Goal: Task Accomplishment & Management: Manage account settings

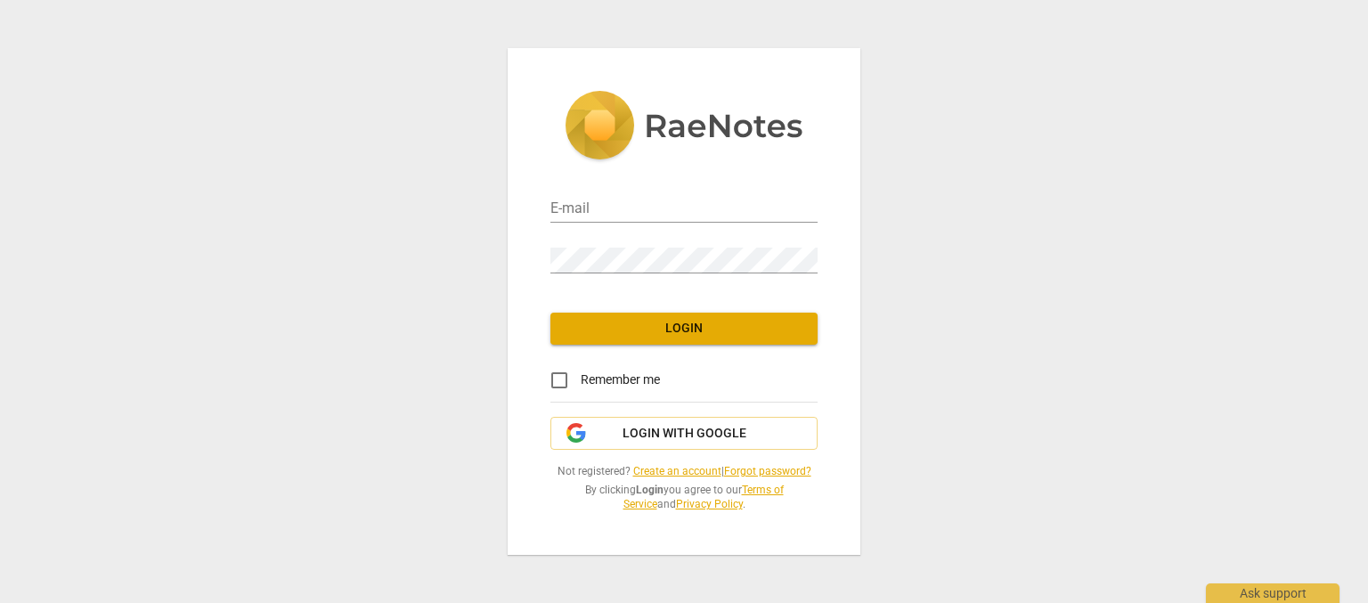
type input "[PERSON_NAME][EMAIL_ADDRESS][DOMAIN_NAME]"
click at [640, 327] on span "Login" at bounding box center [684, 329] width 239 height 18
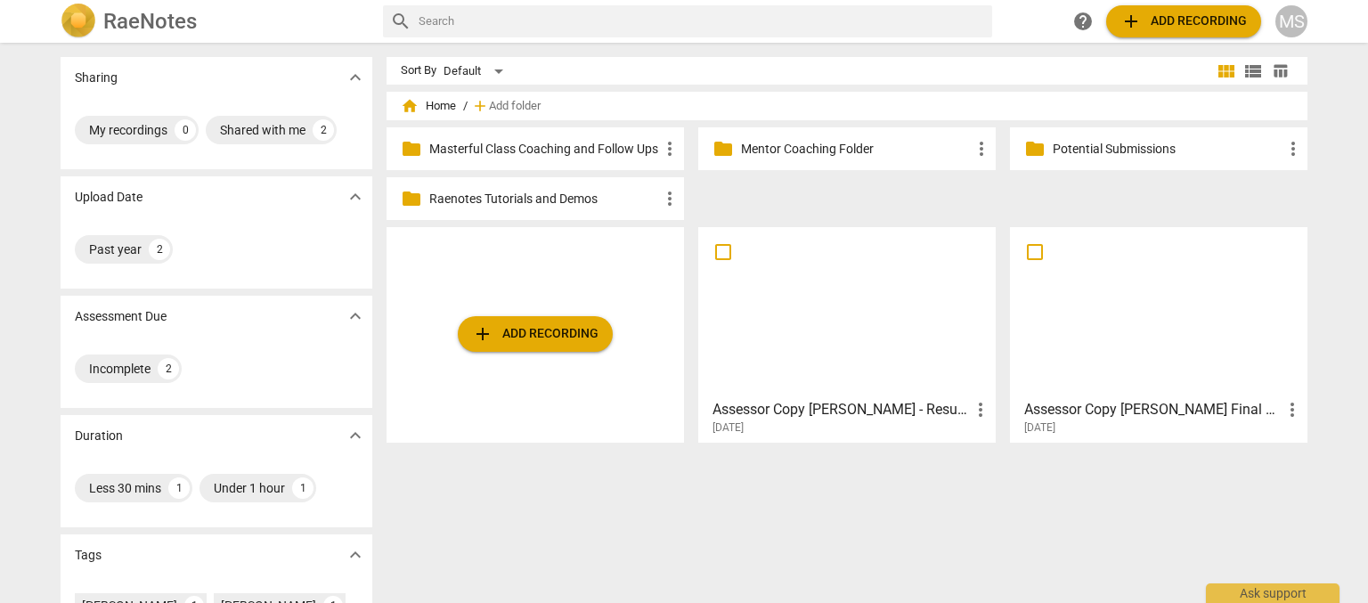
click at [132, 23] on h2 "RaeNotes" at bounding box center [150, 21] width 94 height 25
click at [1291, 20] on div "MS" at bounding box center [1292, 21] width 32 height 32
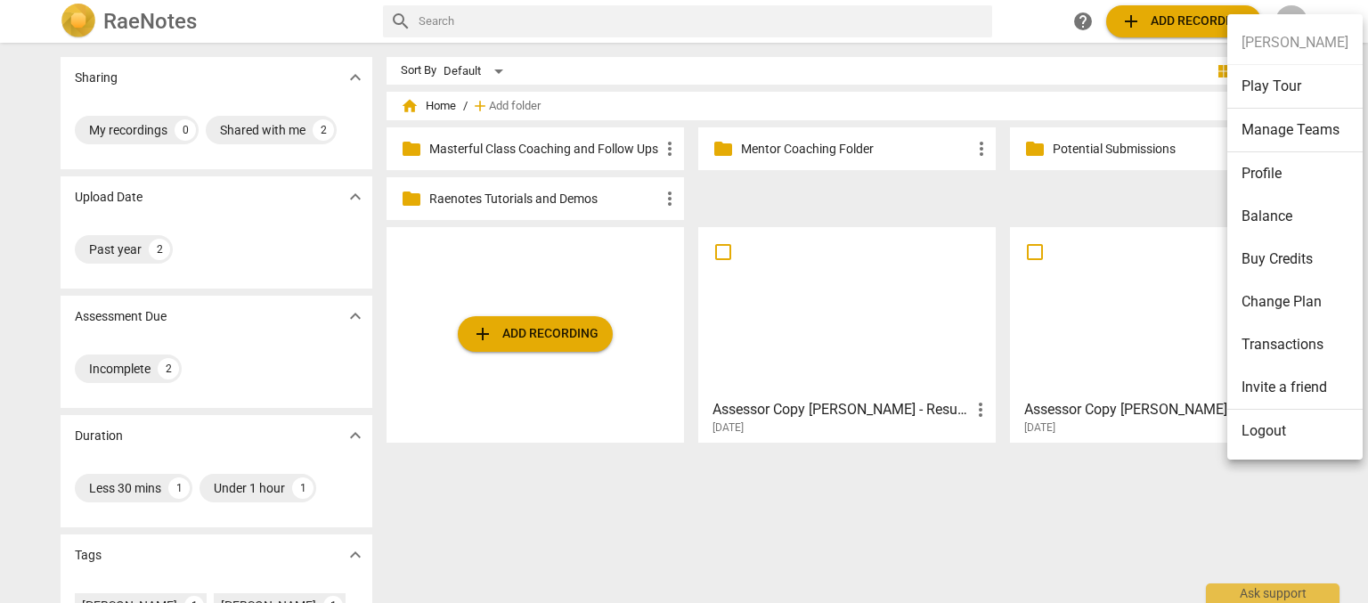
click at [167, 82] on div at bounding box center [684, 301] width 1368 height 603
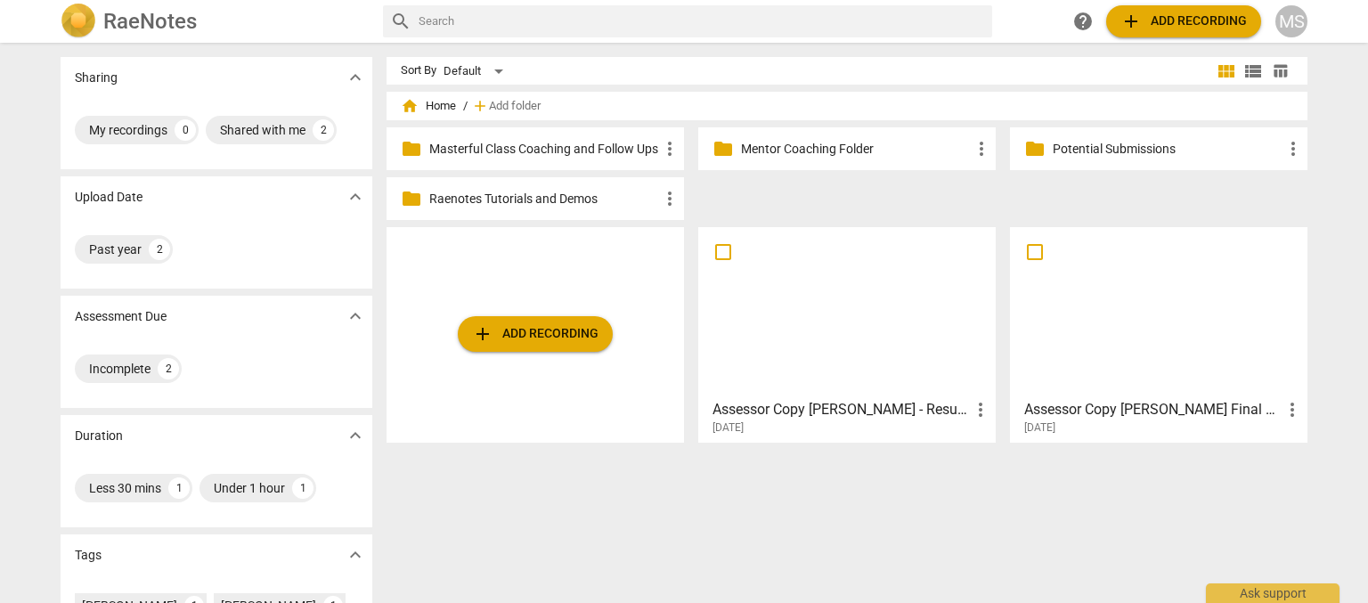
click at [432, 108] on span "home Home" at bounding box center [428, 106] width 55 height 18
click at [498, 148] on p "Masterful Class Coaching and Follow Ups" at bounding box center [544, 149] width 230 height 19
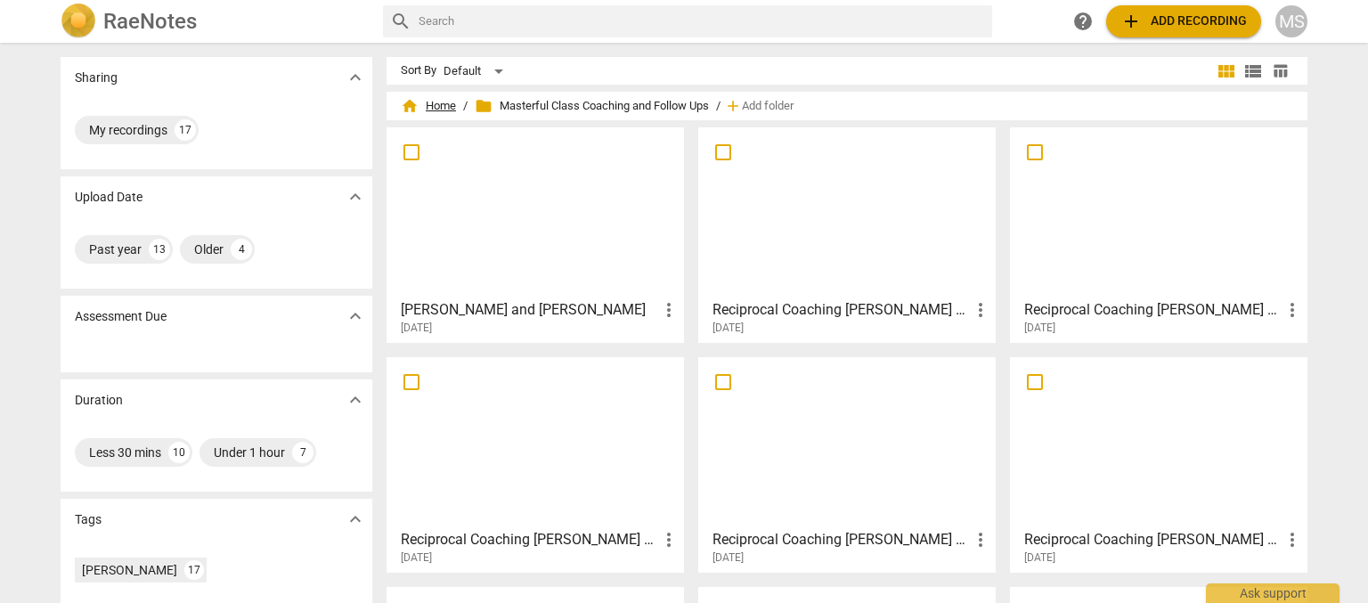
click at [426, 103] on span "home Home" at bounding box center [428, 106] width 55 height 18
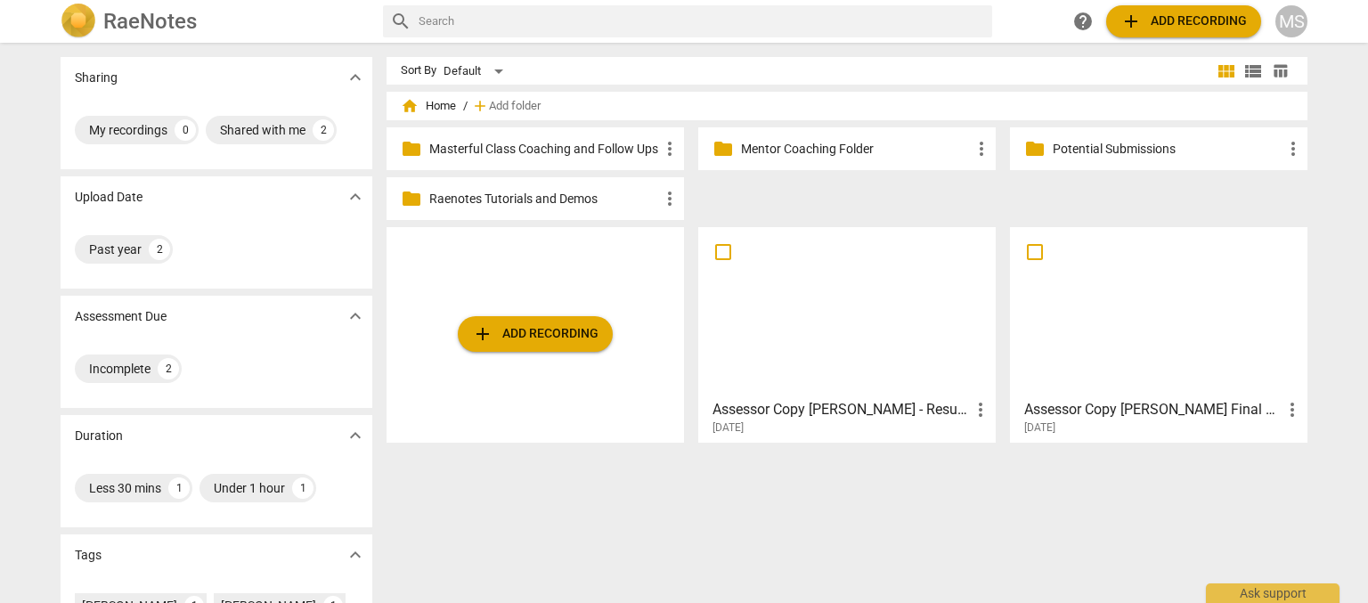
click at [823, 148] on p "Mentor Coaching Folder" at bounding box center [856, 149] width 230 height 19
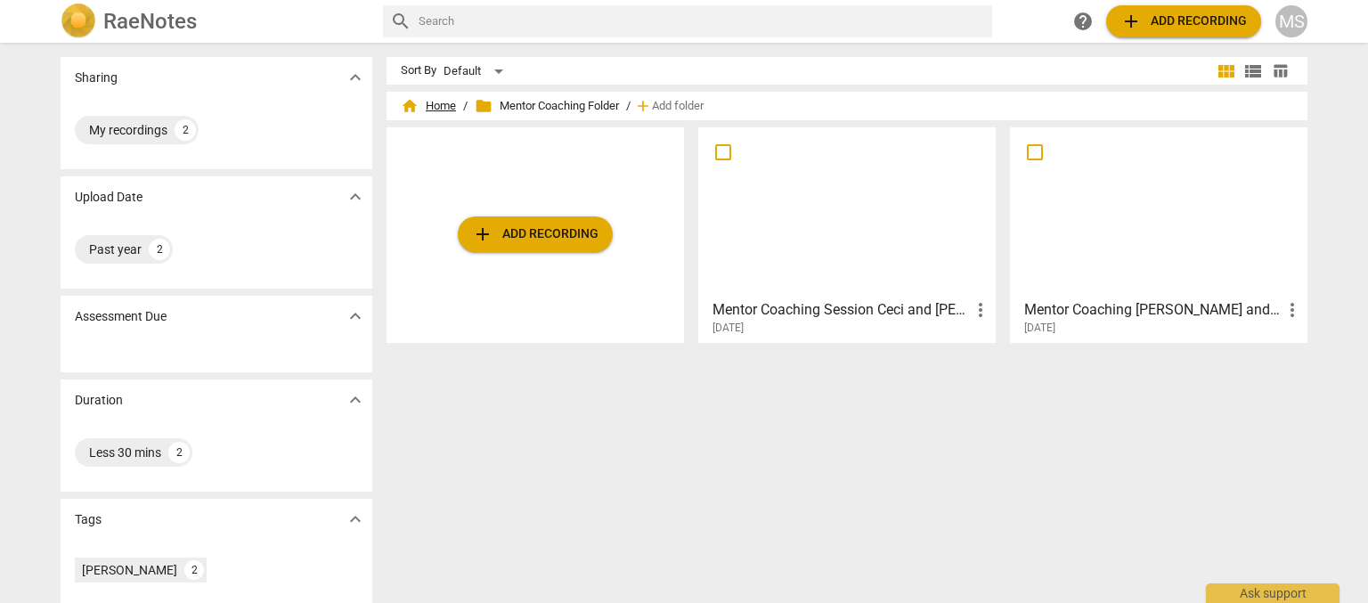
click at [435, 100] on span "home Home" at bounding box center [428, 106] width 55 height 18
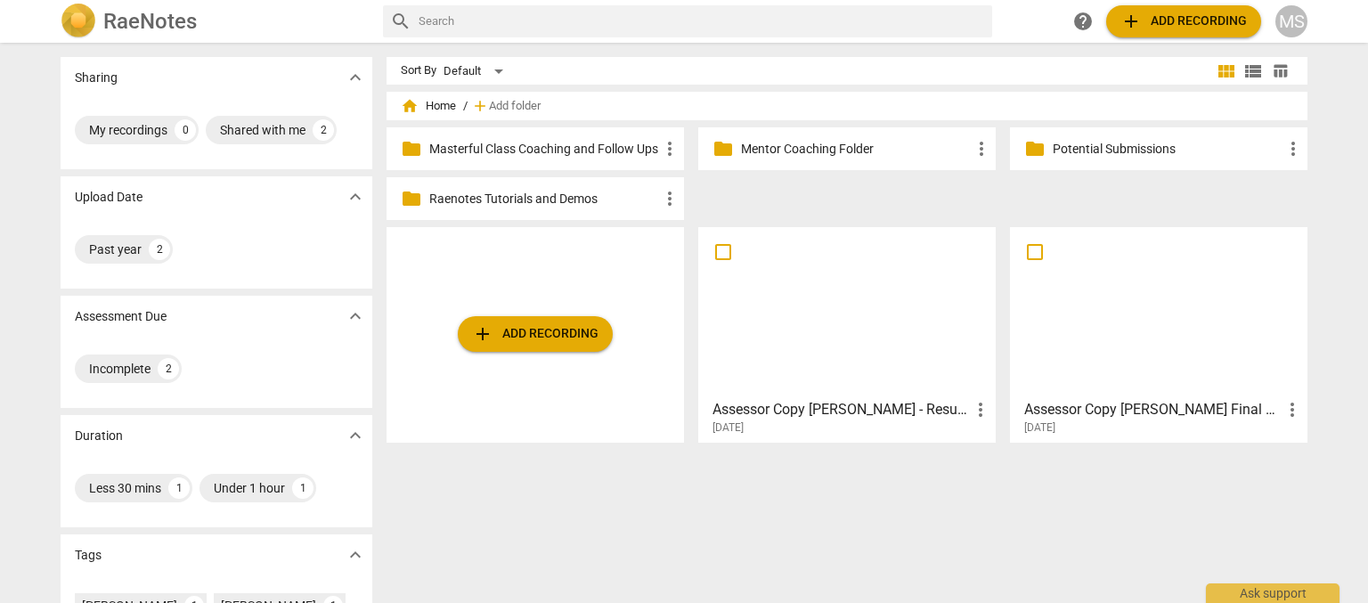
click at [1068, 150] on p "Potential Submissions" at bounding box center [1168, 149] width 230 height 19
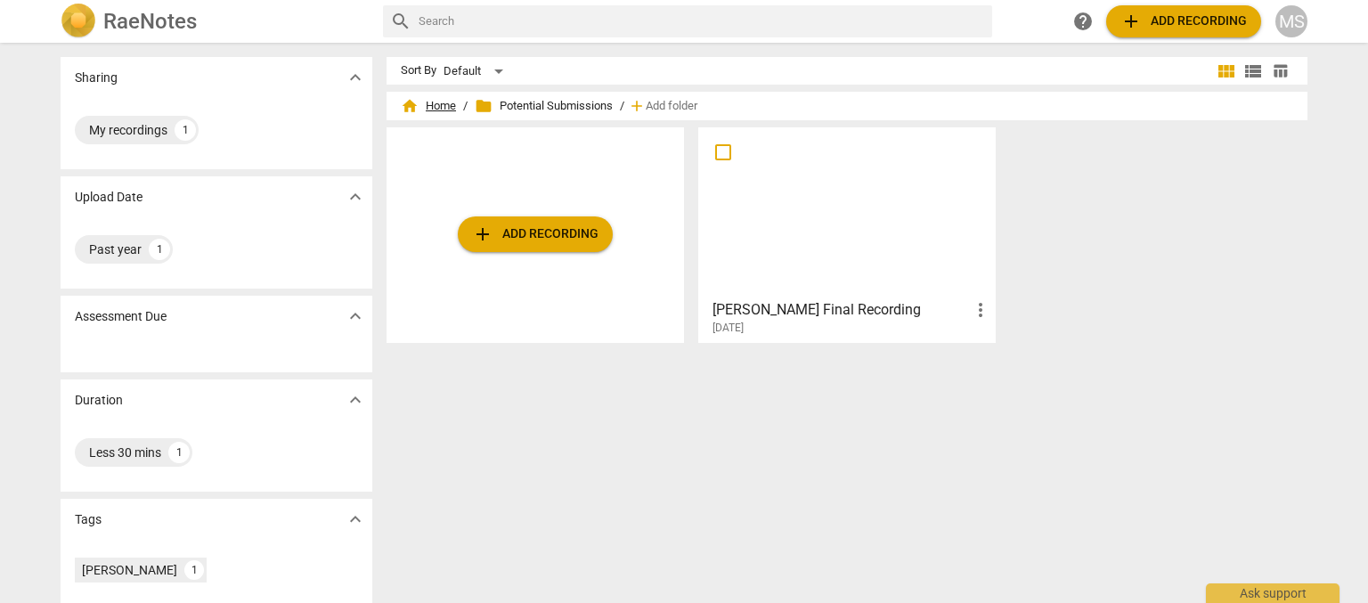
click at [426, 99] on span "home Home" at bounding box center [428, 106] width 55 height 18
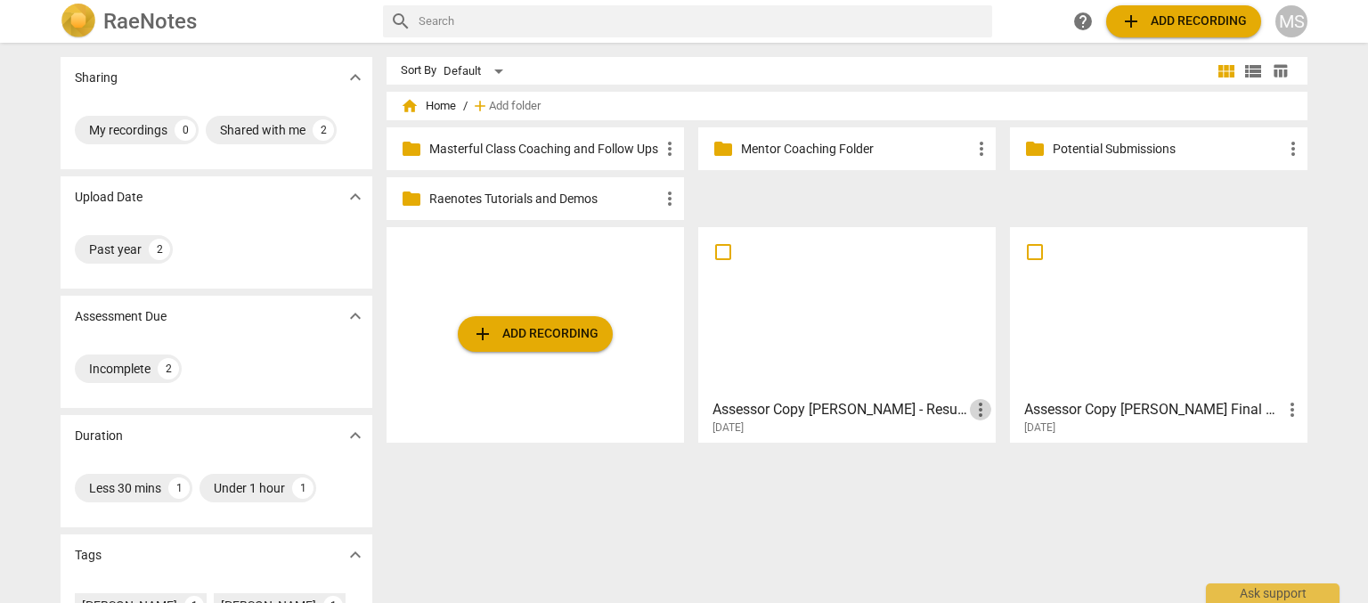
click at [974, 409] on span "more_vert" at bounding box center [980, 409] width 21 height 21
click at [813, 496] on div at bounding box center [684, 301] width 1368 height 603
click at [436, 106] on span "home Home" at bounding box center [428, 106] width 55 height 18
click at [526, 108] on span "Add folder" at bounding box center [515, 106] width 52 height 13
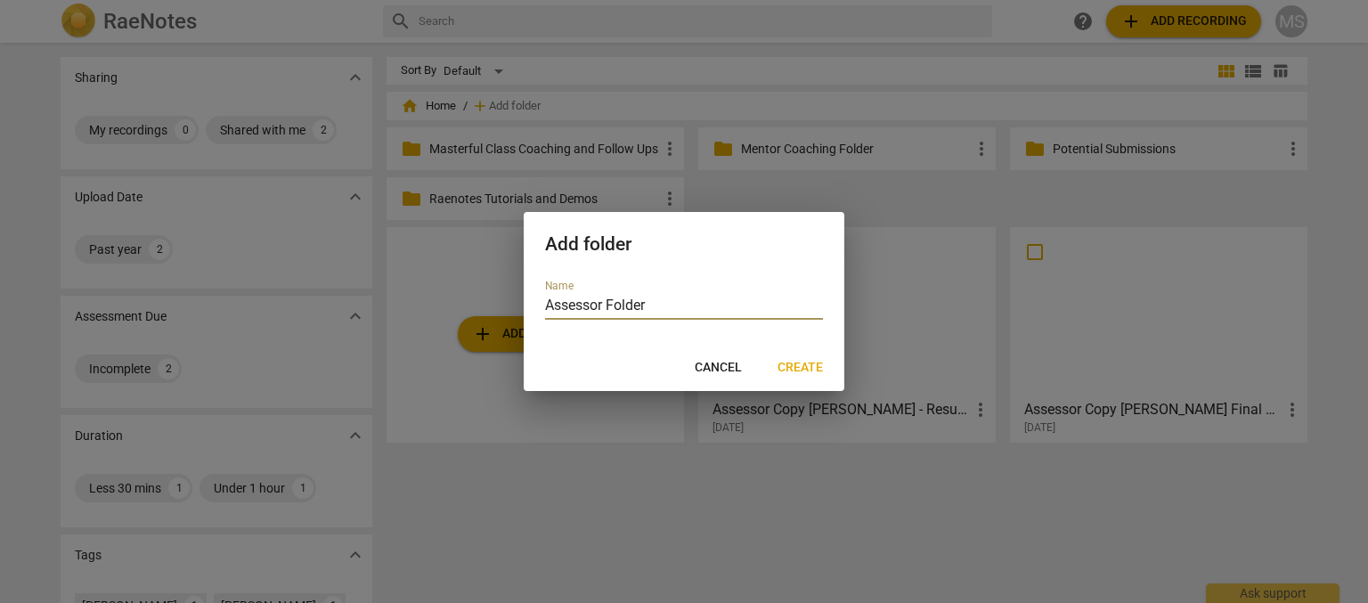
type input "Assessor Folder"
click at [786, 370] on span "Create" at bounding box center [800, 368] width 45 height 18
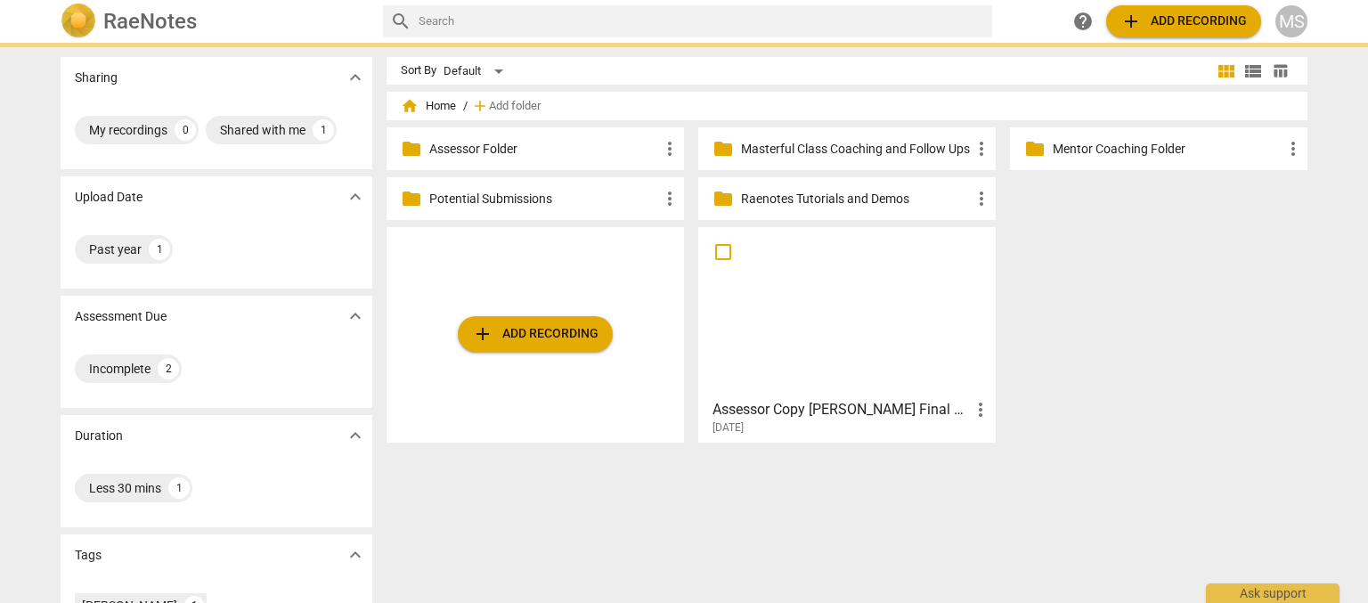
click at [559, 202] on p "Potential Submissions" at bounding box center [544, 199] width 230 height 19
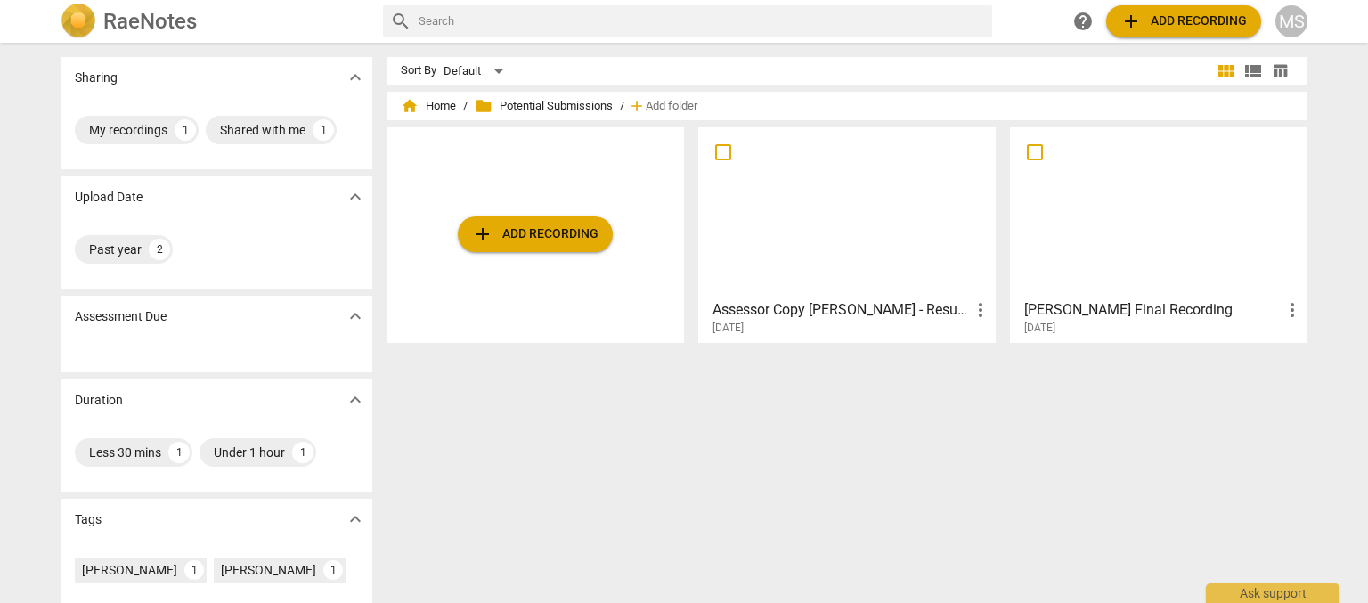
drag, startPoint x: 831, startPoint y: 205, endPoint x: 768, endPoint y: 453, distance: 255.6
click at [768, 453] on div "Sort By Default view_module view_list table_chart home Home / folder Potential …" at bounding box center [854, 323] width 935 height 532
click at [980, 307] on span "more_vert" at bounding box center [980, 309] width 21 height 21
click at [977, 311] on li "Move" at bounding box center [1001, 310] width 68 height 43
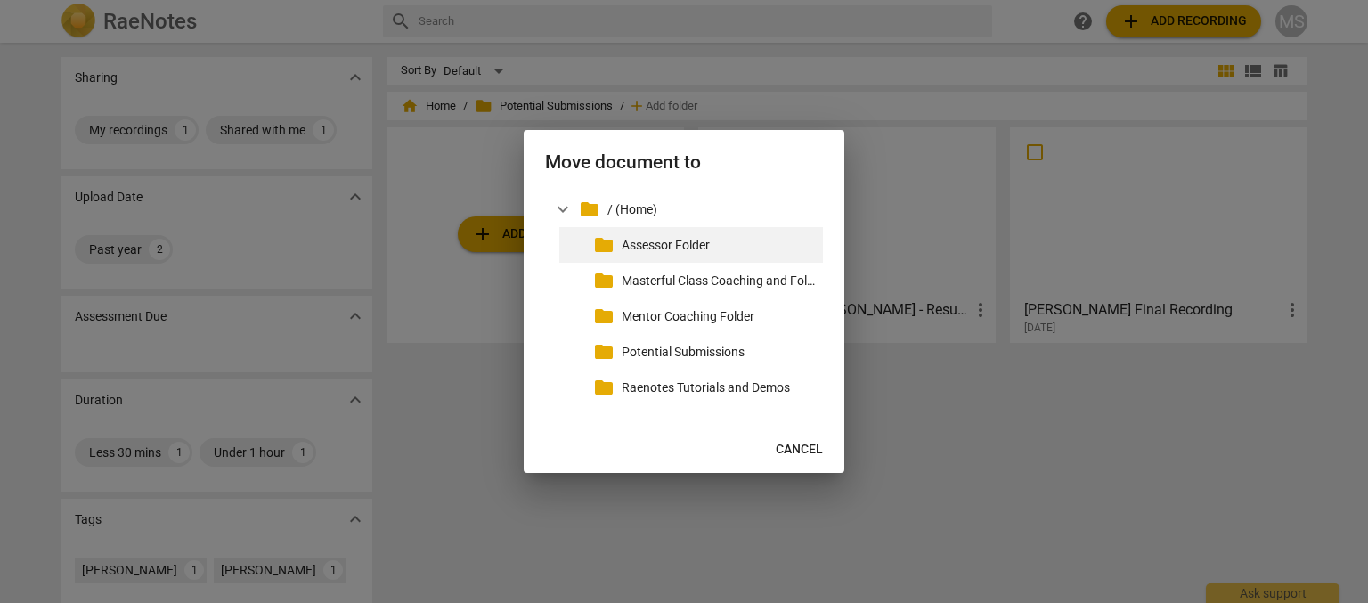
click at [692, 242] on p "Assessor Folder" at bounding box center [719, 245] width 194 height 19
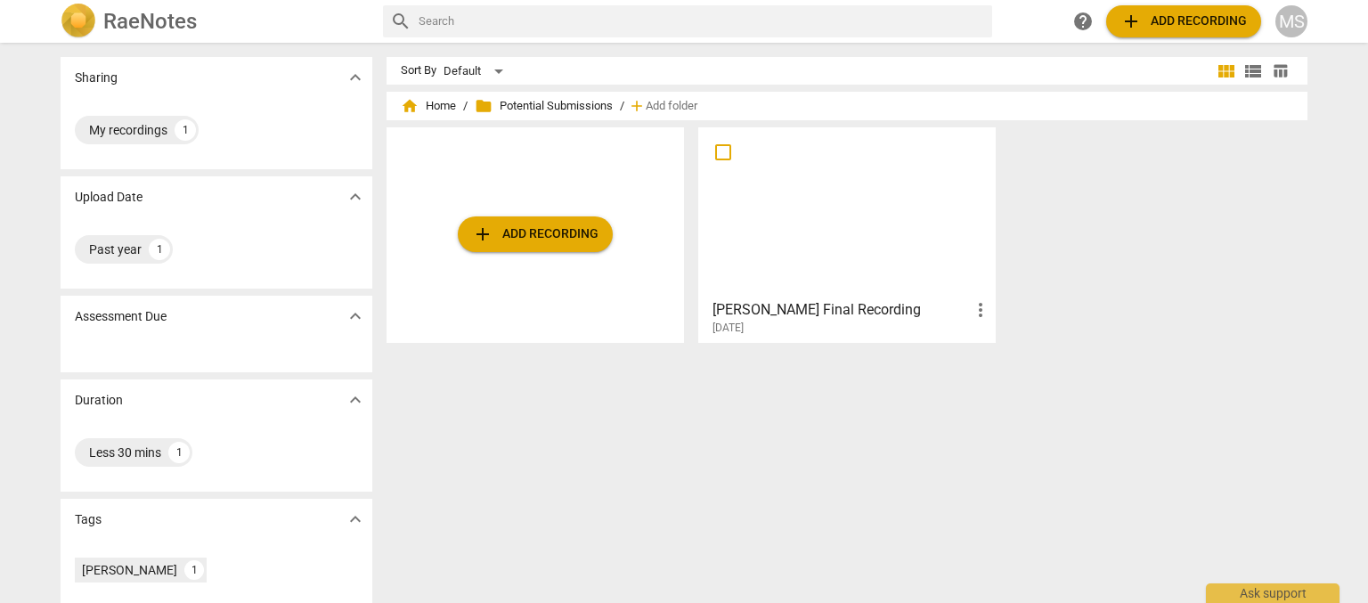
click at [777, 200] on div at bounding box center [847, 213] width 285 height 158
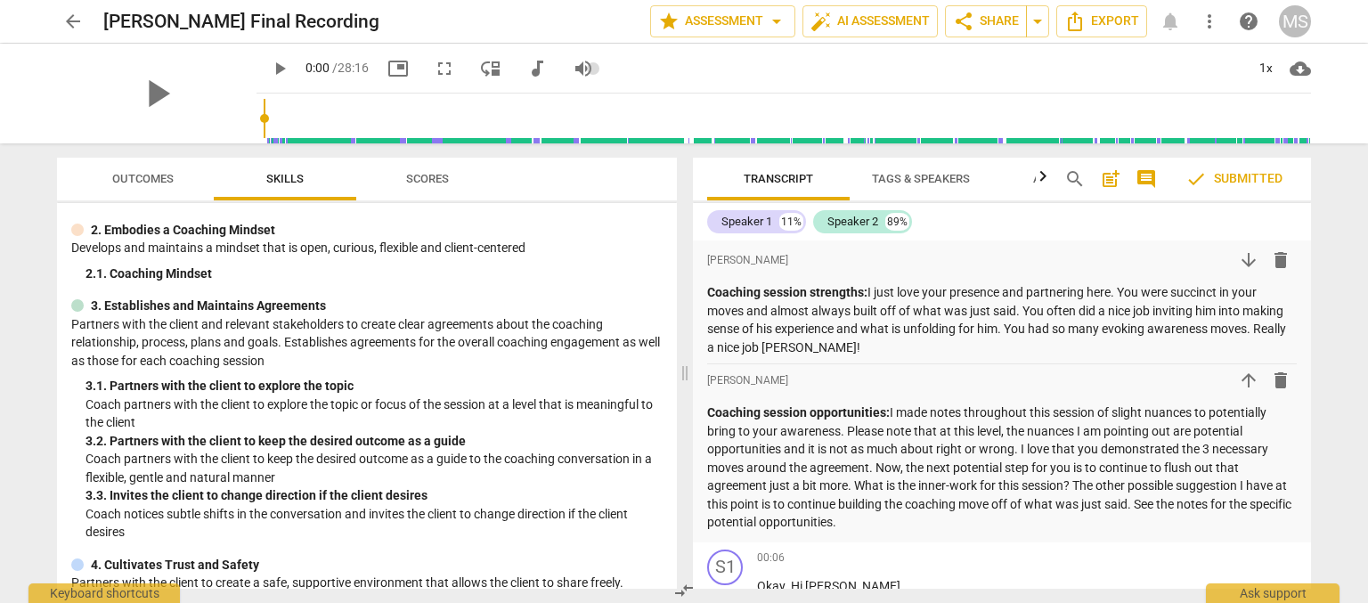
scroll to position [30, 0]
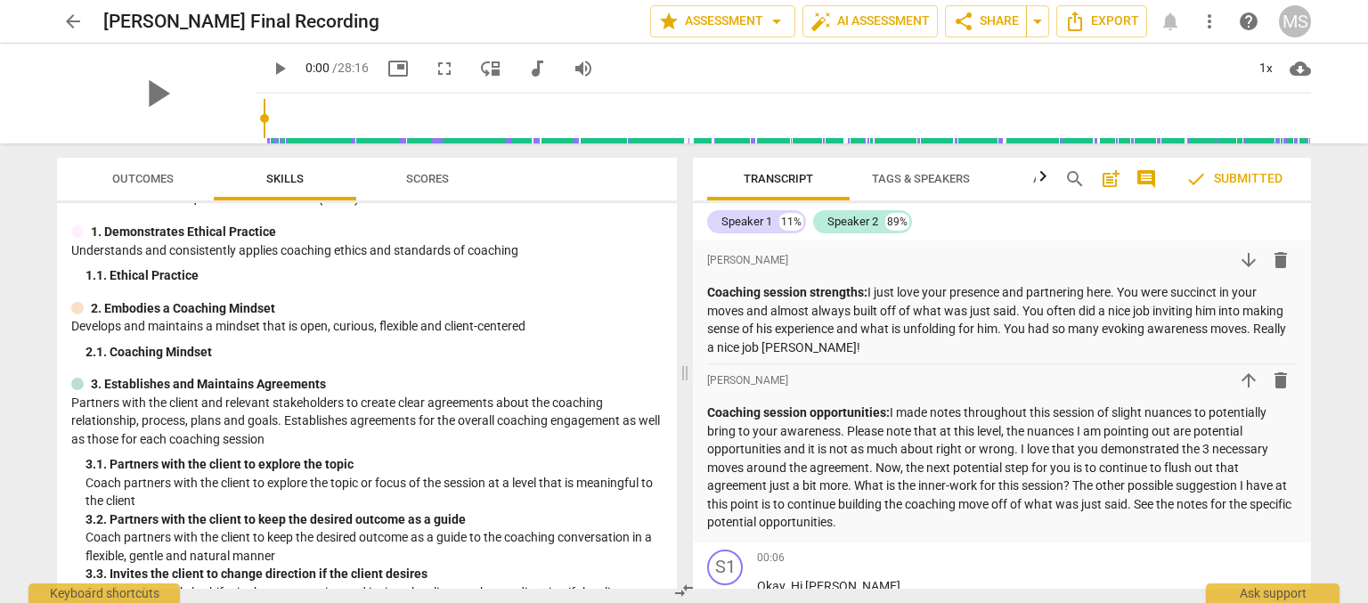
click at [72, 20] on span "arrow_back" at bounding box center [72, 21] width 21 height 21
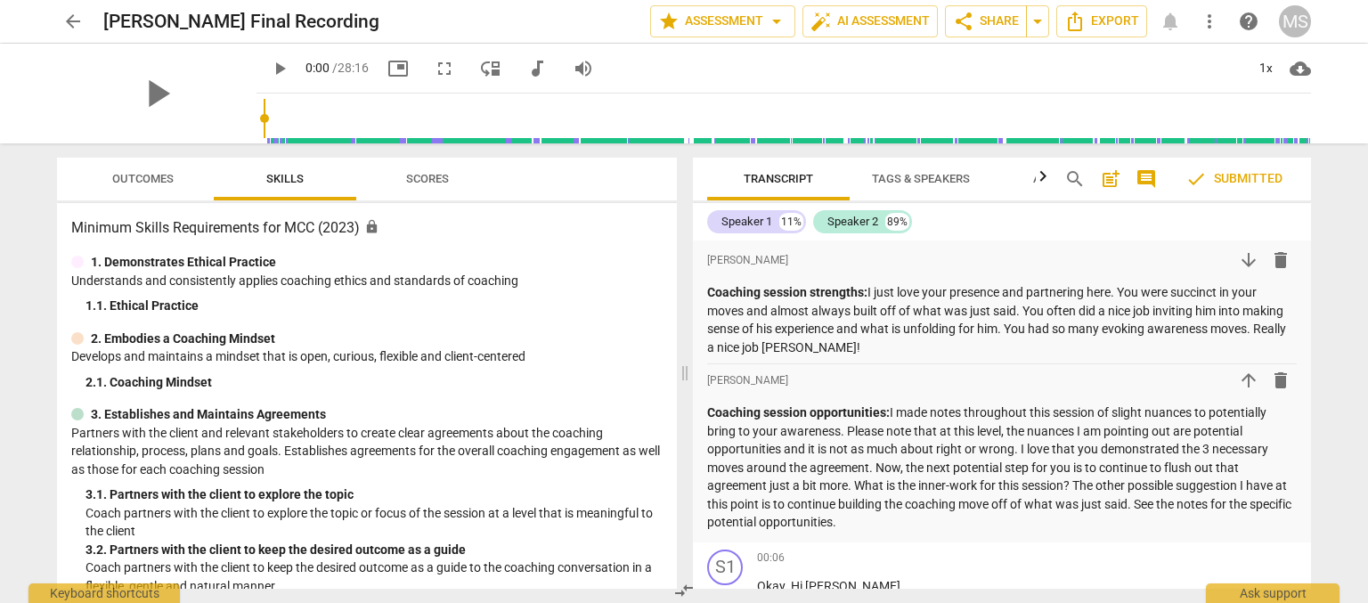
click at [76, 20] on span "arrow_back" at bounding box center [72, 21] width 21 height 21
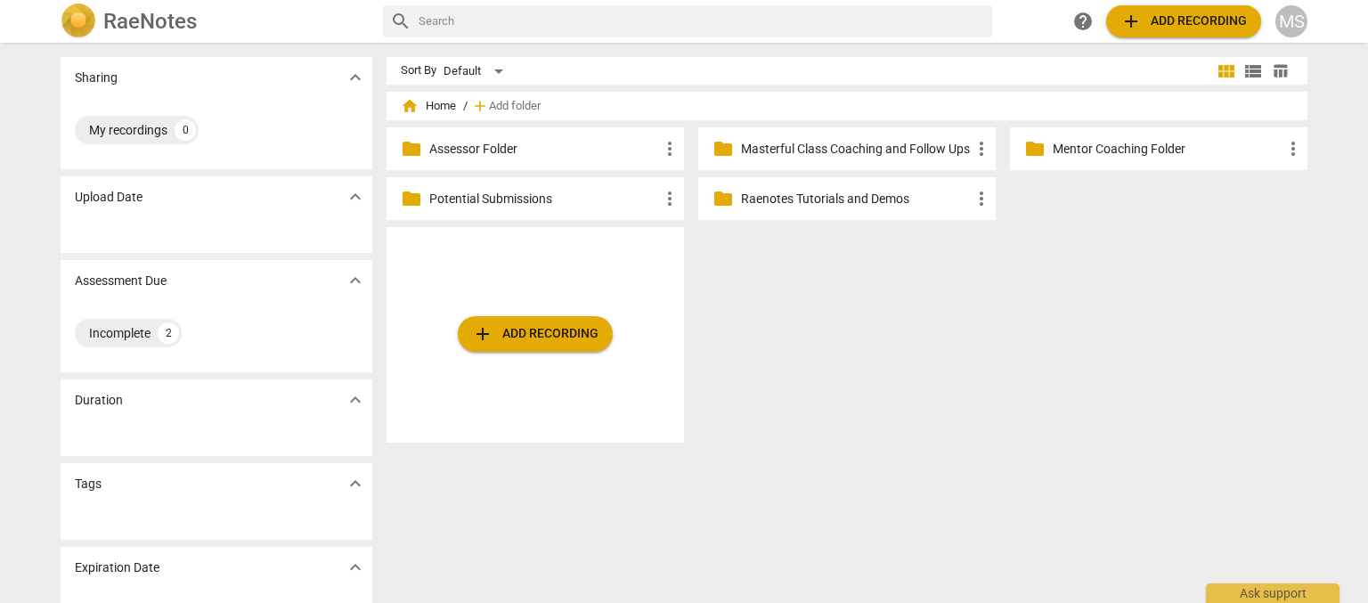
click at [444, 102] on span "home Home" at bounding box center [428, 106] width 55 height 18
click at [125, 21] on h2 "RaeNotes" at bounding box center [150, 21] width 94 height 25
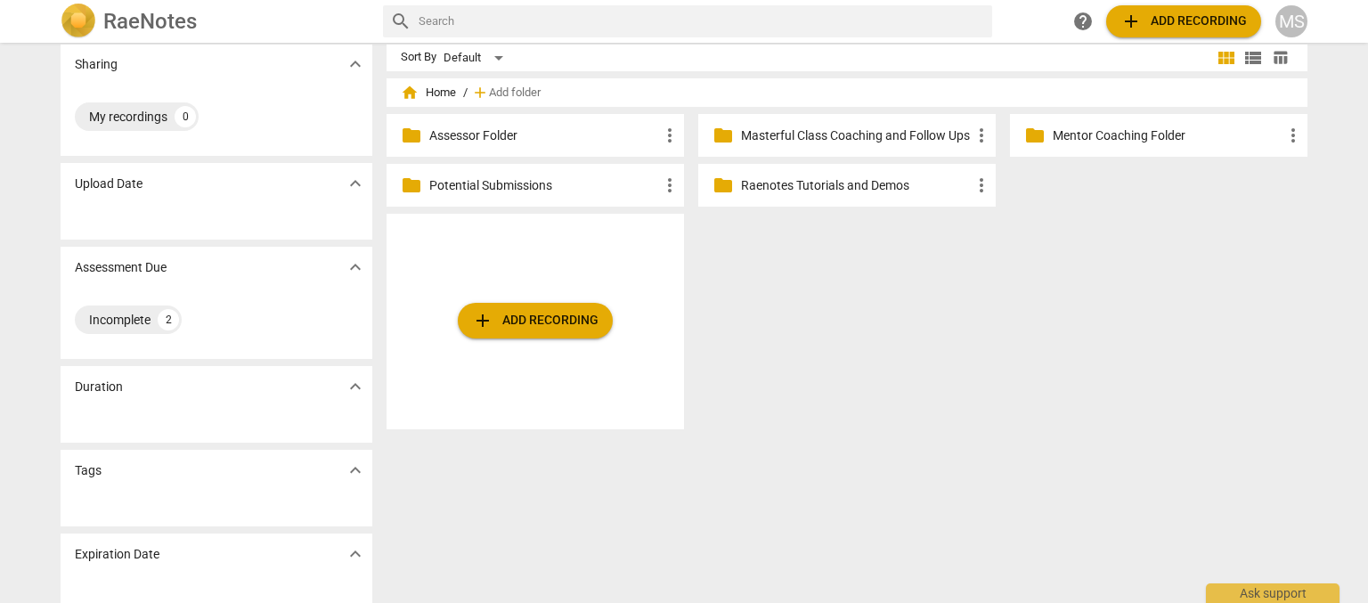
scroll to position [27, 0]
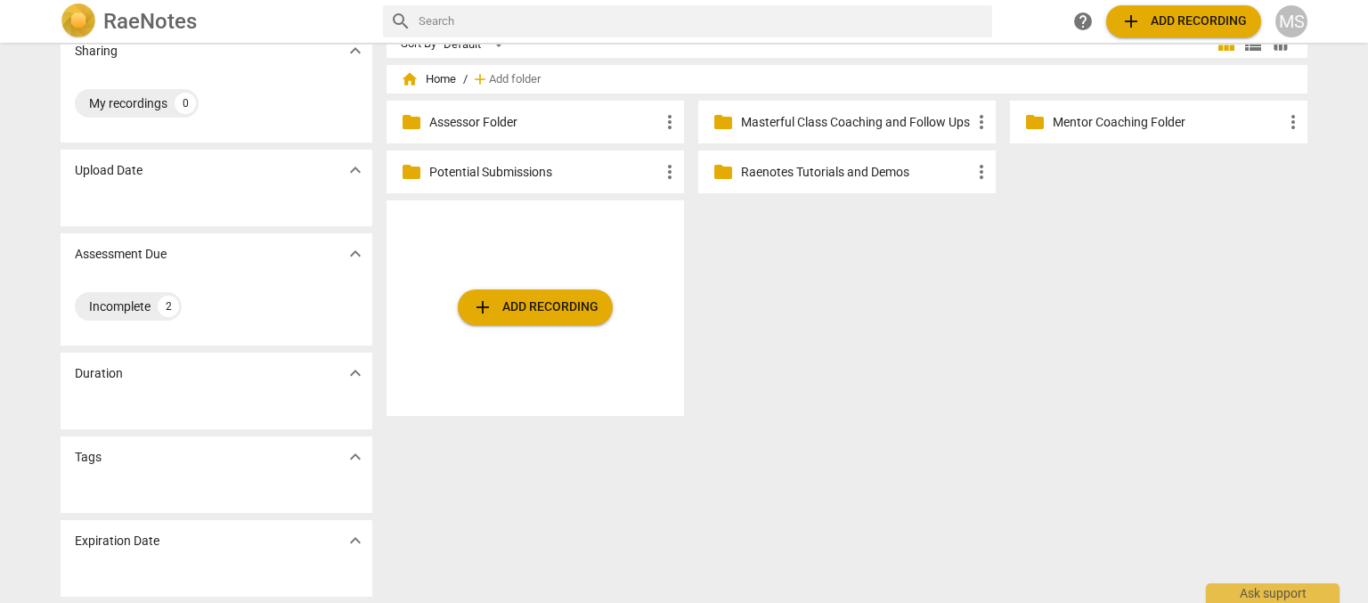
click at [118, 292] on div "Incomplete 2" at bounding box center [128, 306] width 107 height 29
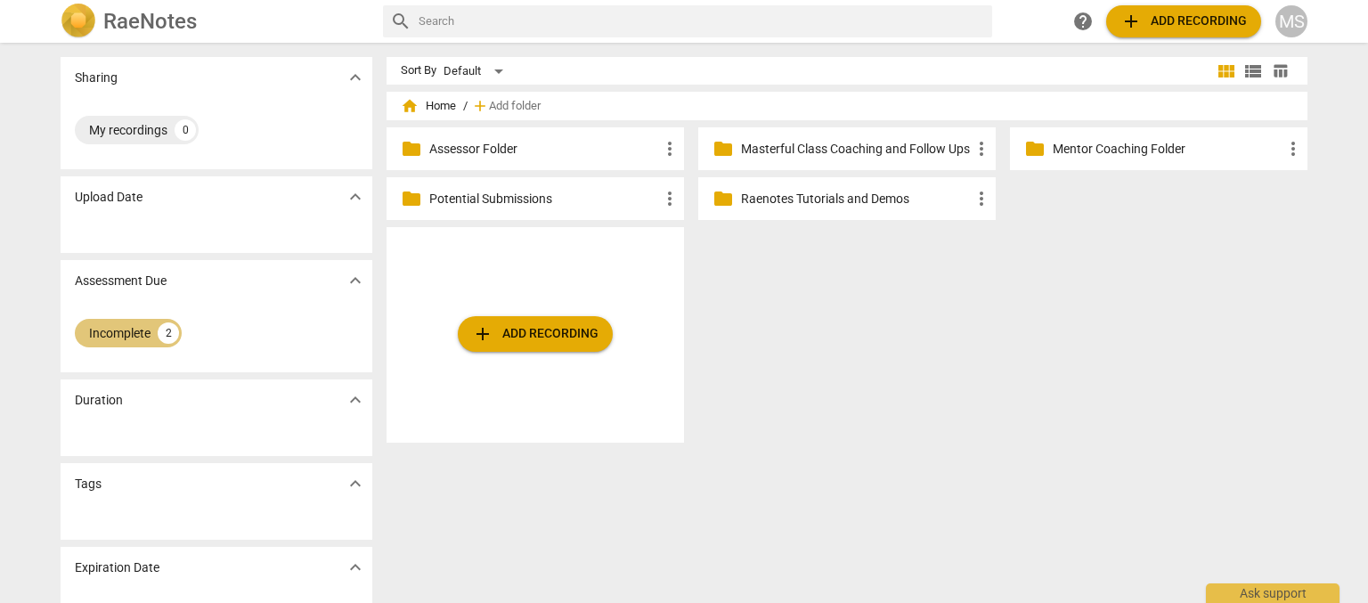
click at [126, 323] on div "Incomplete 2" at bounding box center [128, 333] width 107 height 29
click at [1177, 24] on span "add Add recording" at bounding box center [1184, 21] width 126 height 21
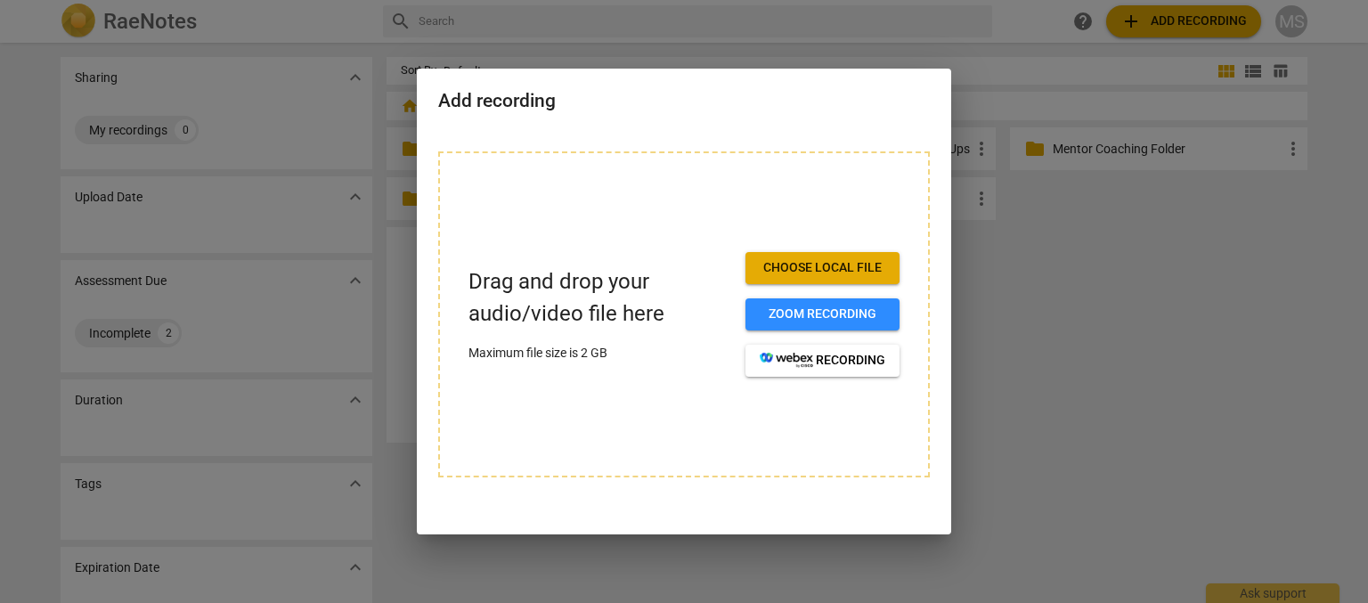
click at [1088, 224] on div at bounding box center [684, 301] width 1368 height 603
